Goal: Task Accomplishment & Management: Use online tool/utility

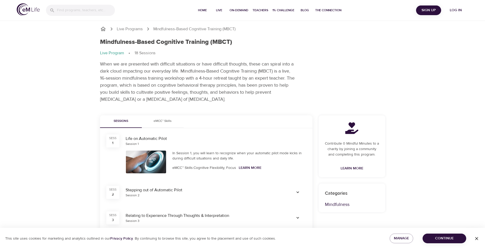
click at [450, 10] on span "Log in" at bounding box center [455, 10] width 21 height 7
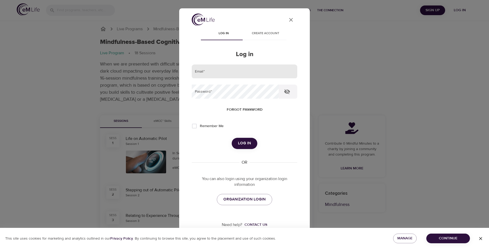
click at [224, 73] on input "email" at bounding box center [244, 71] width 105 height 14
type input "c"
type input "[PERSON_NAME][EMAIL_ADDRESS][DOMAIN_NAME]"
click at [231, 138] on button "Log in" at bounding box center [244, 143] width 26 height 11
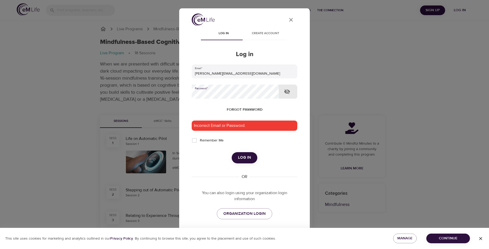
click at [231, 152] on button "Log in" at bounding box center [244, 157] width 26 height 11
click at [246, 158] on span "Log in" at bounding box center [244, 157] width 13 height 7
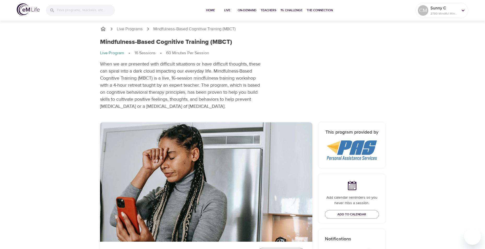
scroll to position [183, 0]
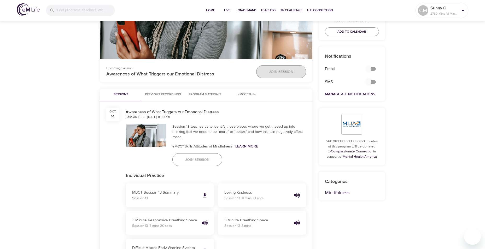
click at [286, 74] on span "Join Session" at bounding box center [281, 72] width 24 height 7
